Goal: Information Seeking & Learning: Find specific fact

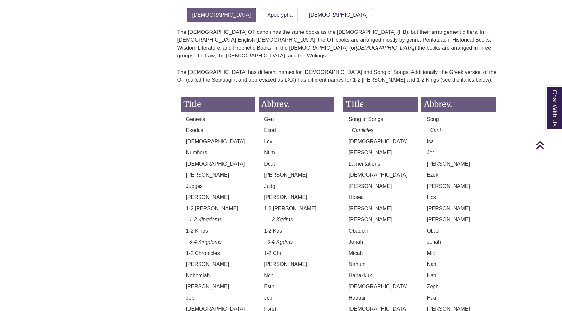
scroll to position [591, 0]
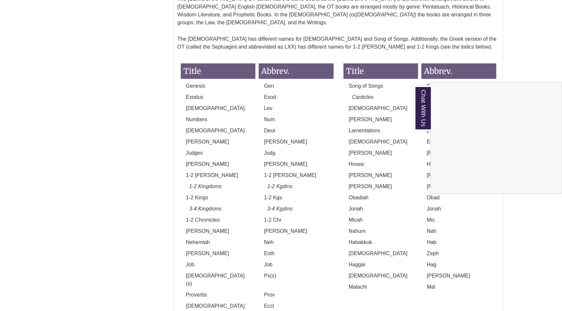
click at [332, 158] on div "Chat With Us" at bounding box center [281, 155] width 562 height 311
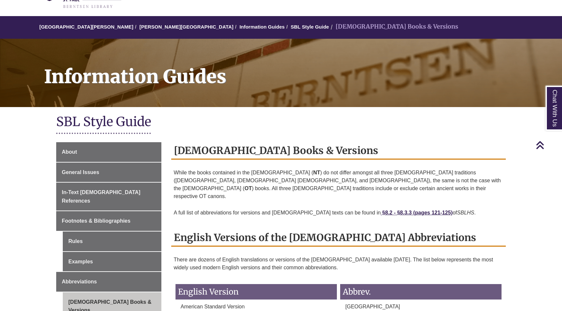
scroll to position [0, 0]
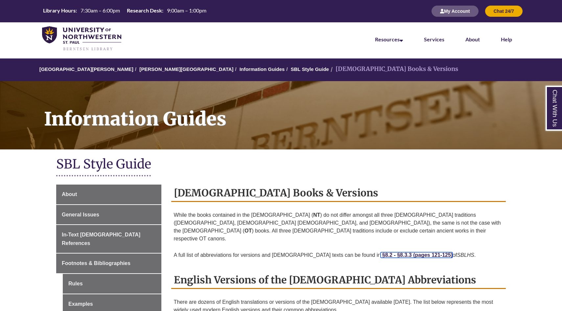
click at [382, 252] on strong "§8.2 - §8.3.3 (pages 121-125)" at bounding box center [417, 255] width 70 height 6
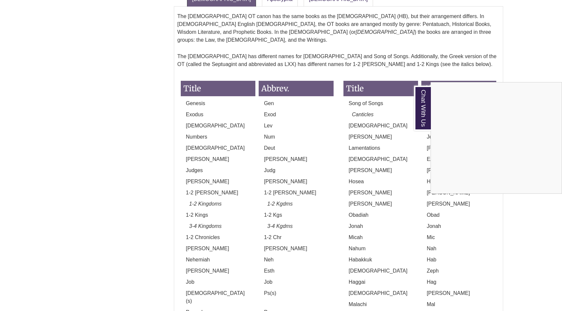
scroll to position [582, 0]
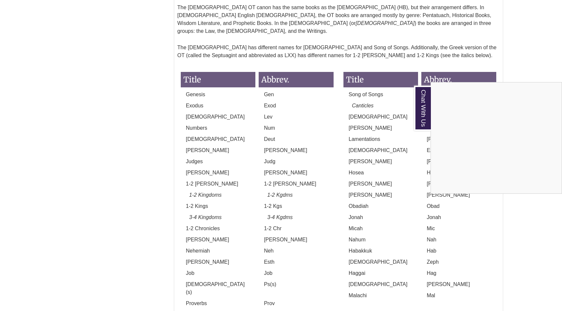
drag, startPoint x: 274, startPoint y: 183, endPoint x: 281, endPoint y: 183, distance: 6.9
click at [281, 183] on div "Chat With Us" at bounding box center [281, 155] width 562 height 311
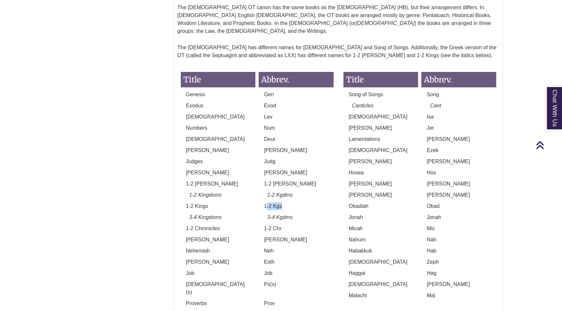
drag, startPoint x: 281, startPoint y: 183, endPoint x: 266, endPoint y: 183, distance: 15.1
click at [266, 203] on p "1-2 Kgs" at bounding box center [296, 207] width 75 height 8
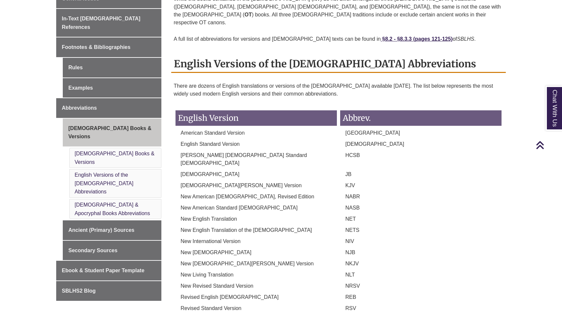
scroll to position [165, 0]
